Goal: Check status

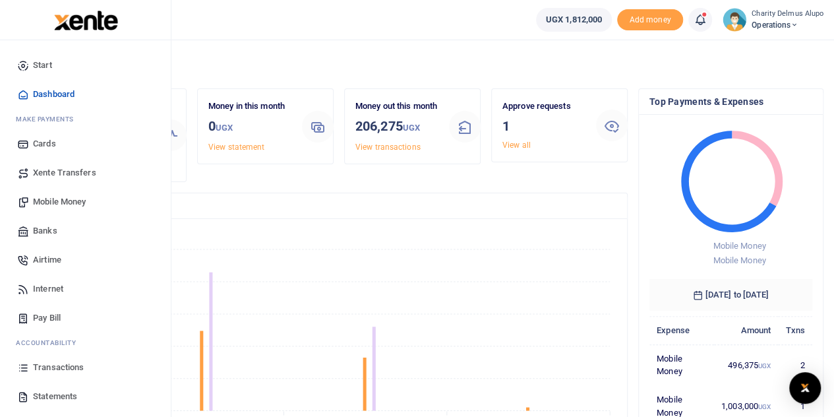
click at [53, 361] on span "Transactions" at bounding box center [58, 367] width 51 height 13
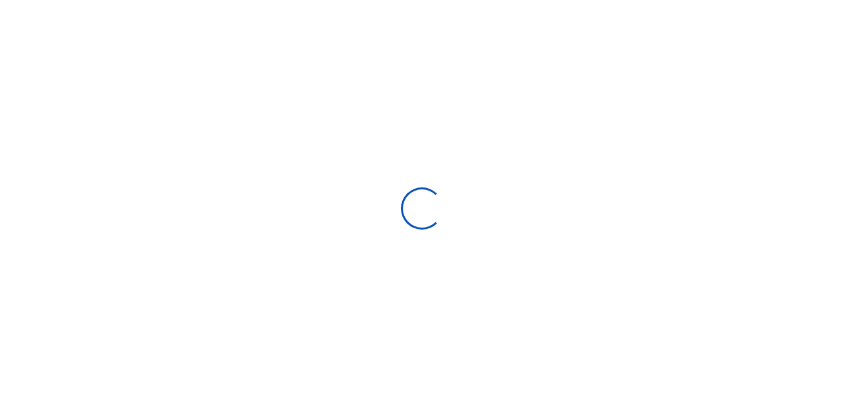
select select
type input "[DATE] - [DATE]"
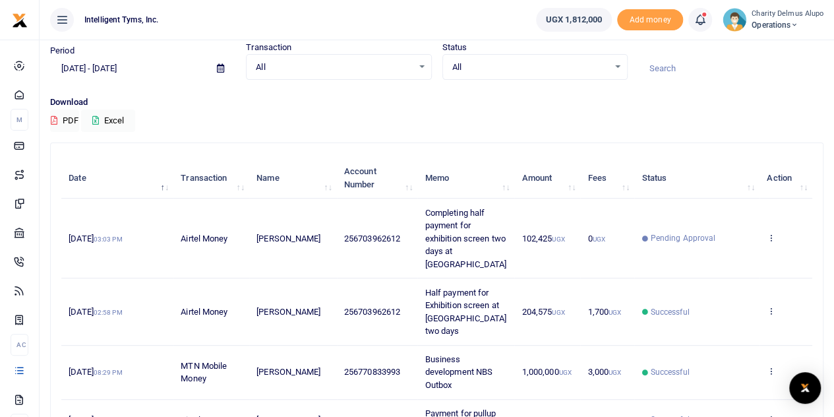
scroll to position [49, 0]
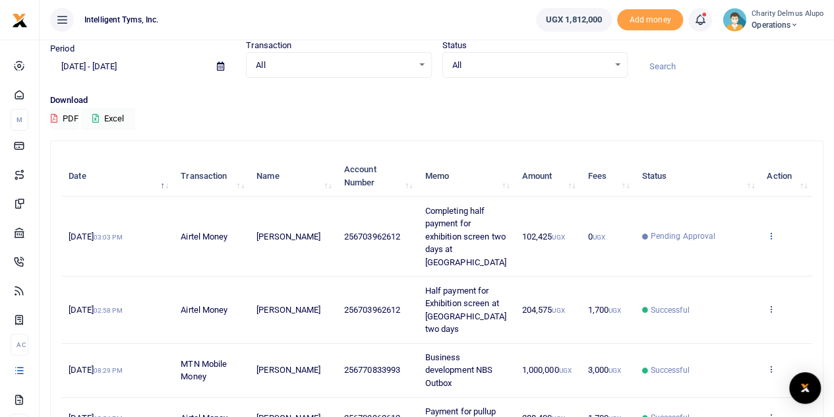
click at [771, 231] on icon at bounding box center [771, 235] width 9 height 9
click at [729, 82] on div "Period [DATE] - [DATE] Transaction All Select an option... All Airtime Internet…" at bounding box center [437, 66] width 784 height 55
